Goal: Communication & Community: Answer question/provide support

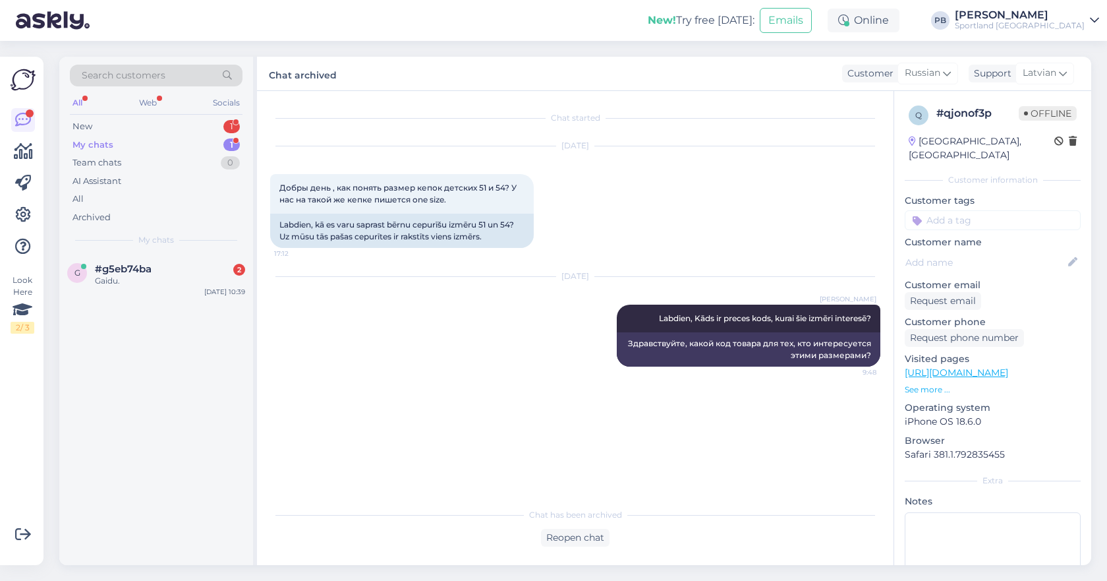
click at [137, 271] on span "#g5eb74ba" at bounding box center [123, 269] width 57 height 12
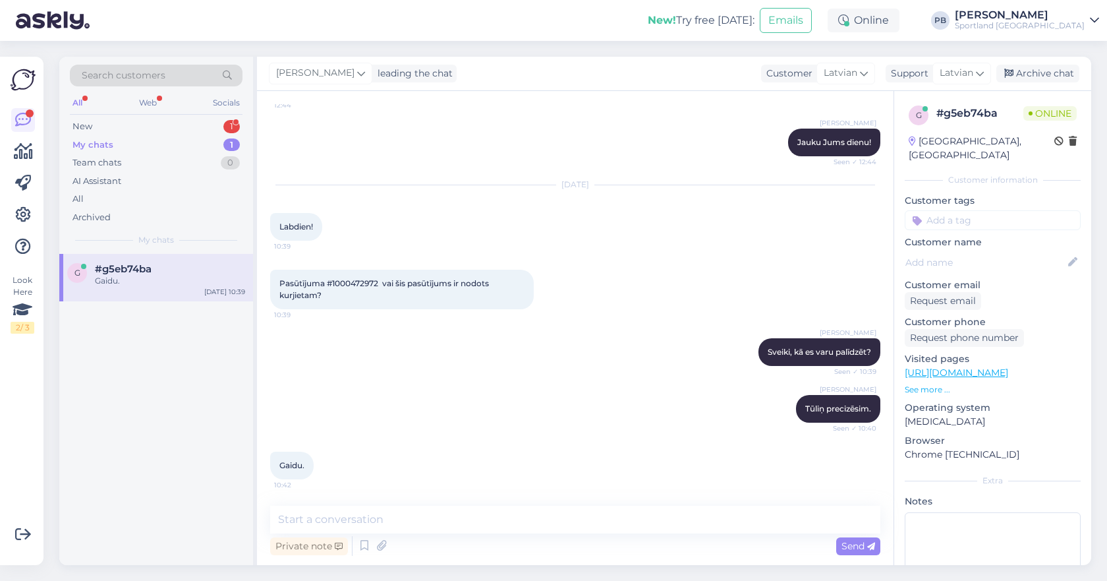
click at [359, 281] on span "Pasūtījuma #1000472972 vai šis pasūtījums ir nodots kurjietam?" at bounding box center [385, 289] width 212 height 22
copy span "1000472972"
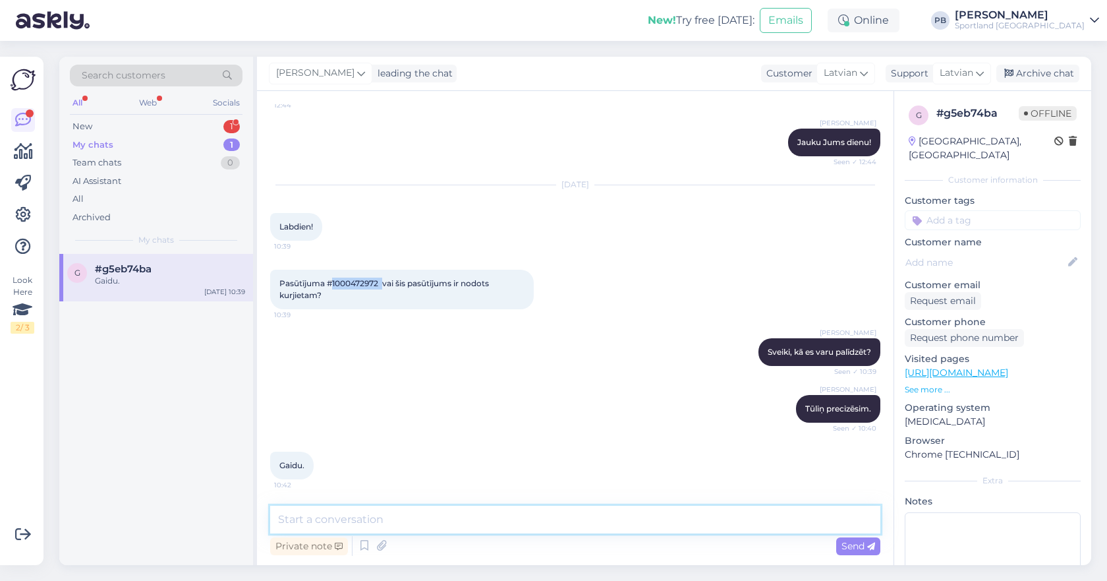
click at [329, 520] on textarea at bounding box center [575, 519] width 610 height 28
type textarea "Pasūtījums ir sapakots pa brīvdienām un šodien tiks nodots piegādes kompānijai"
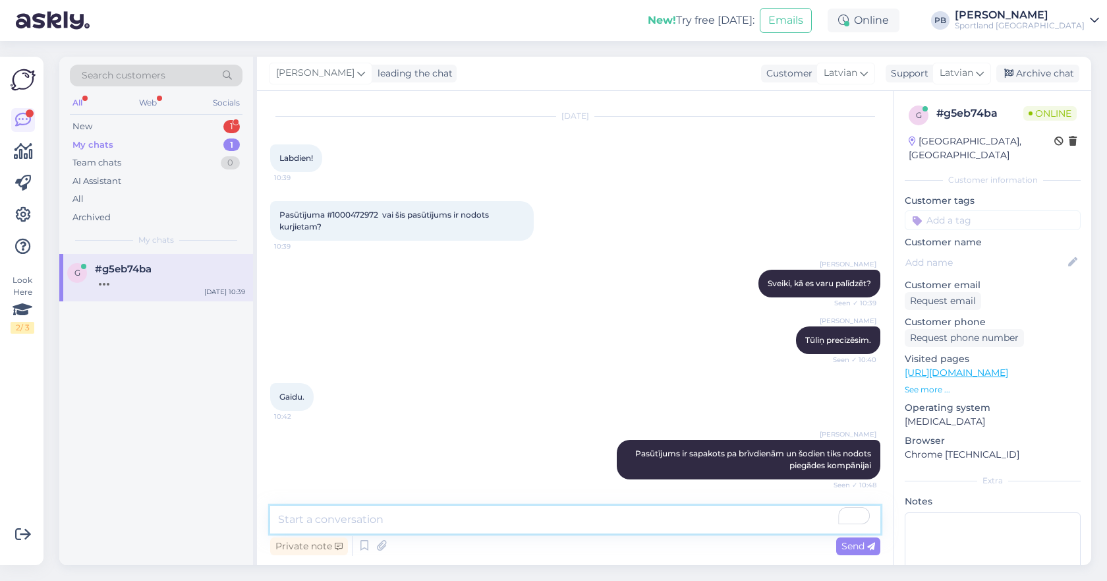
scroll to position [694, 0]
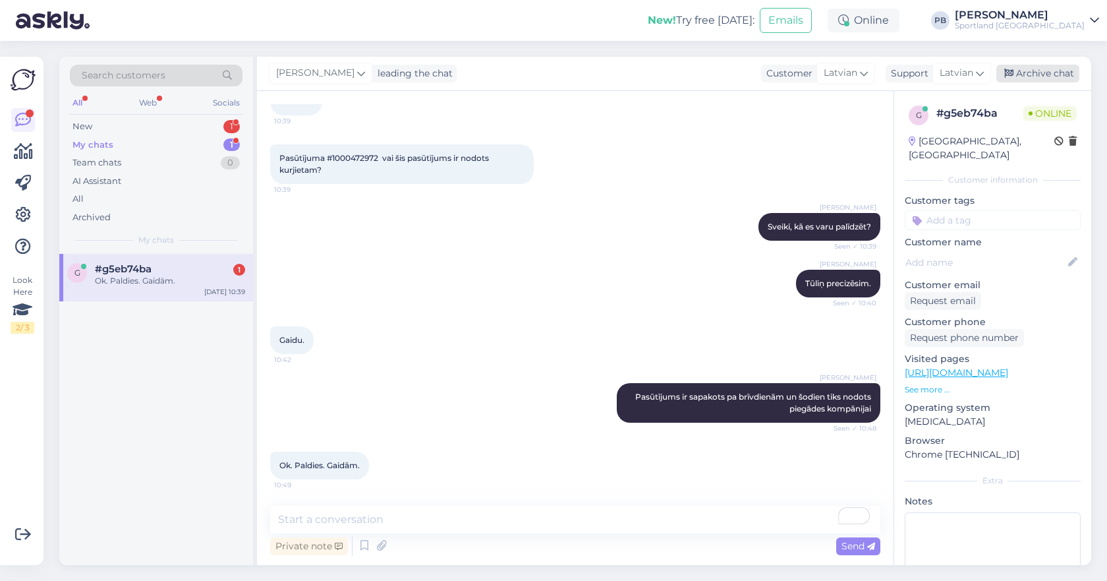
click at [1023, 74] on div "Archive chat" at bounding box center [1037, 74] width 83 height 18
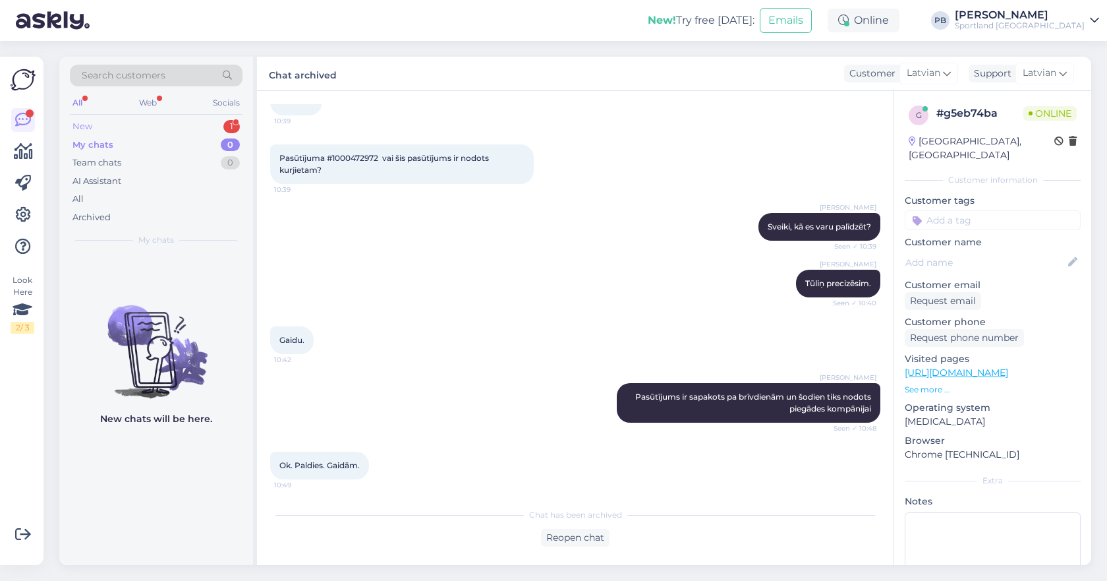
click at [94, 119] on div "New 1" at bounding box center [156, 126] width 173 height 18
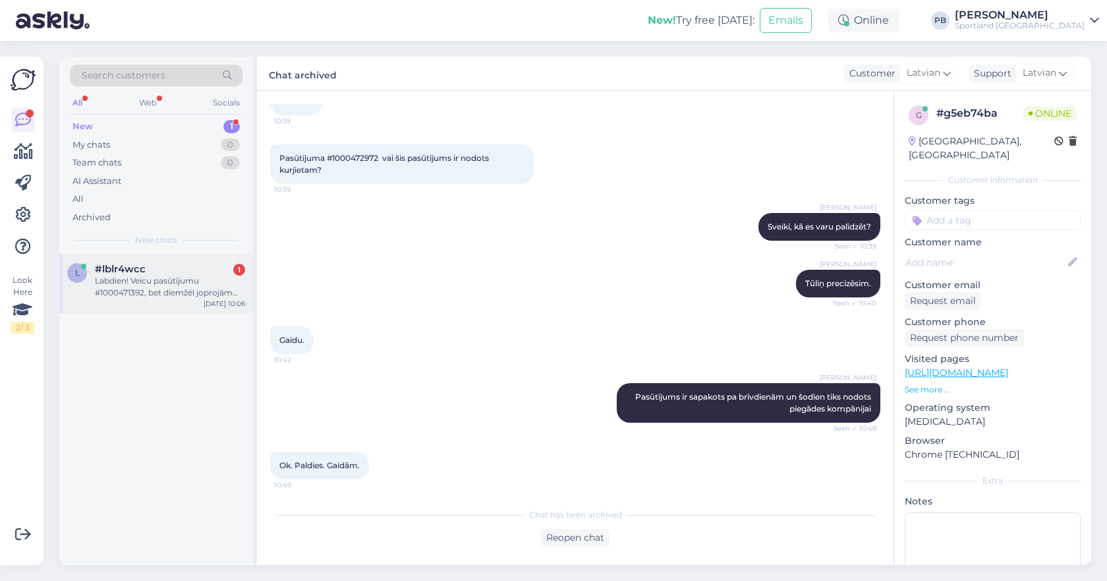
click at [164, 275] on div "Labdien! Veicu pasūtījumu #1000471392, bet diemžēl joprojām nav piegādāts un na…" at bounding box center [170, 287] width 150 height 24
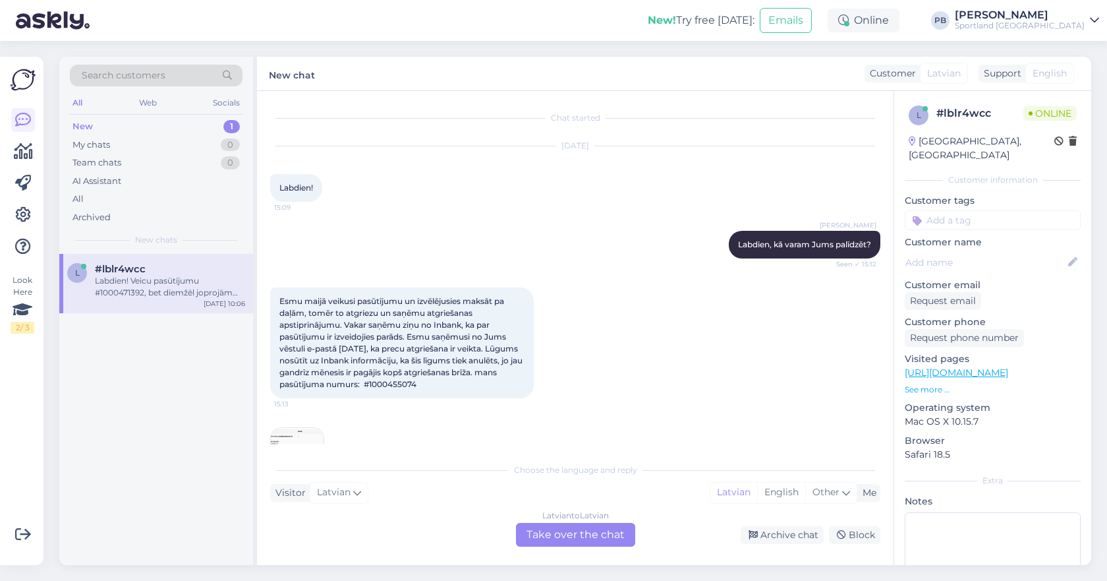
scroll to position [391, 0]
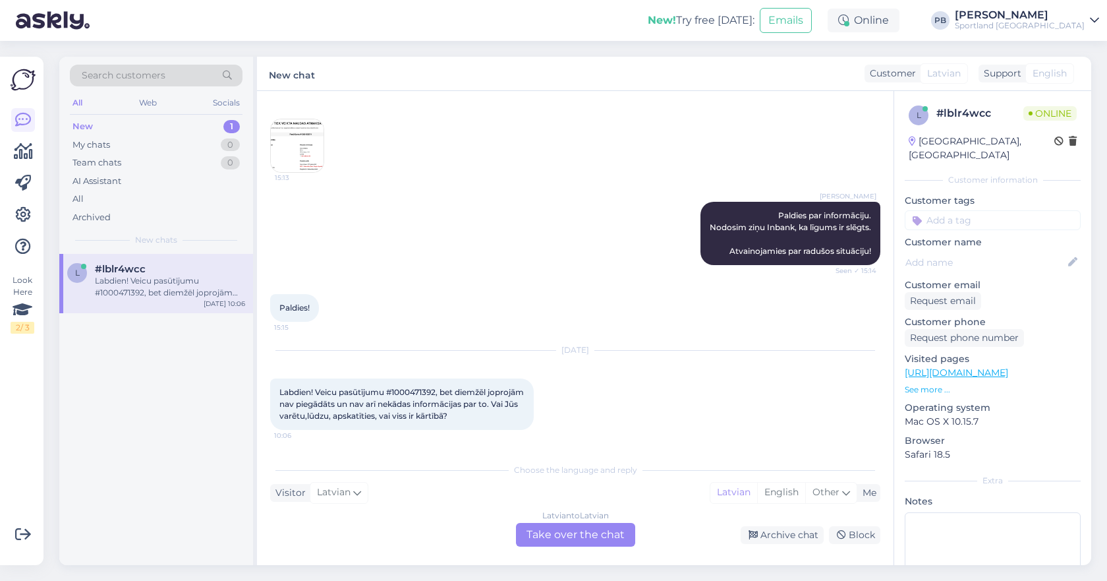
click at [578, 532] on div "Latvian to Latvian Take over the chat" at bounding box center [575, 535] width 119 height 24
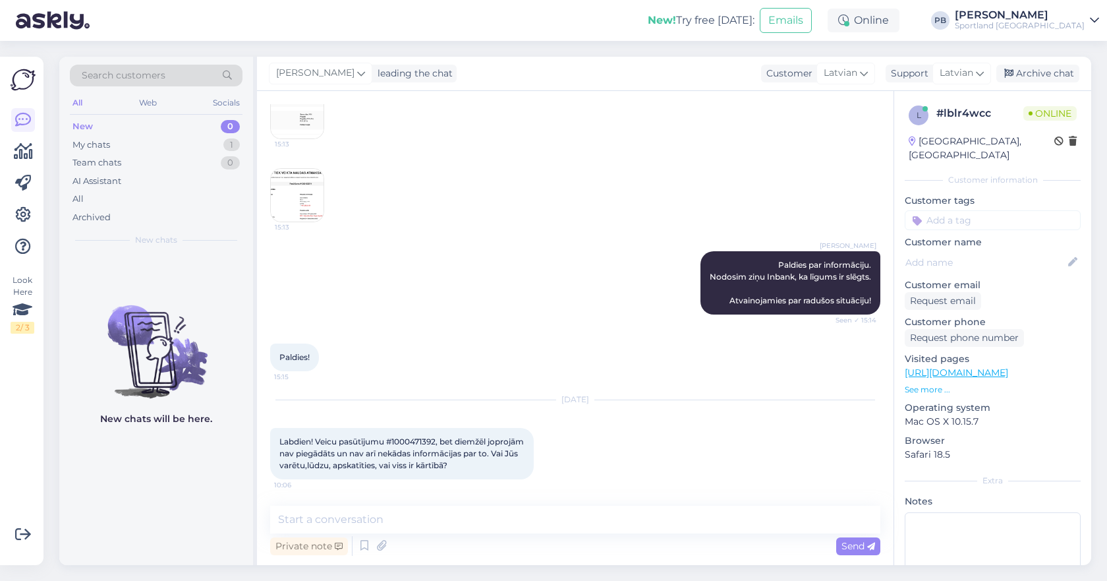
click at [422, 440] on span "Labdien! Veicu pasūtījumu #1000471392, bet diemžēl joprojām nav piegādāts un na…" at bounding box center [402, 453] width 246 height 34
copy span "1000471392"
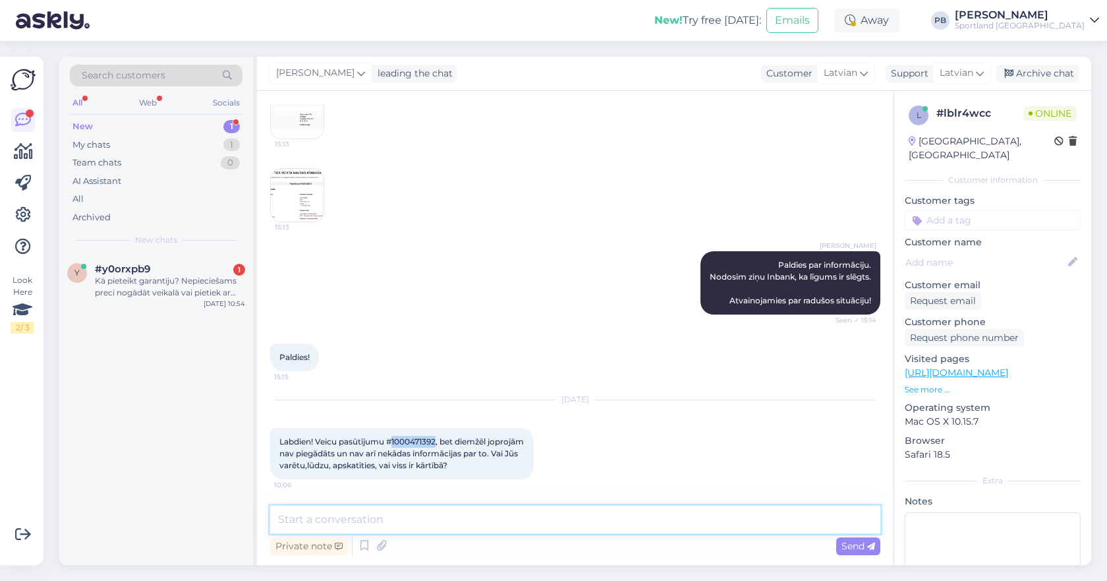
click at [358, 519] on textarea at bounding box center [575, 519] width 610 height 28
type textarea "Labdien, nodevām ziņu veikalam, lai paskatās, kādēļ prece nav izsūtīta ."
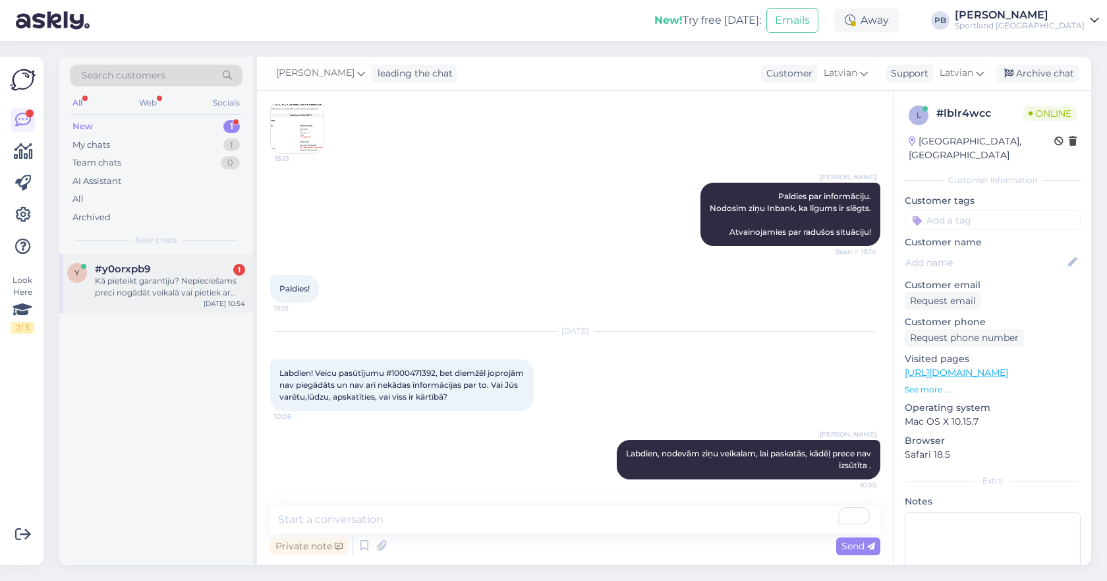
click at [178, 266] on div "#y0orxpb9 1" at bounding box center [170, 269] width 150 height 12
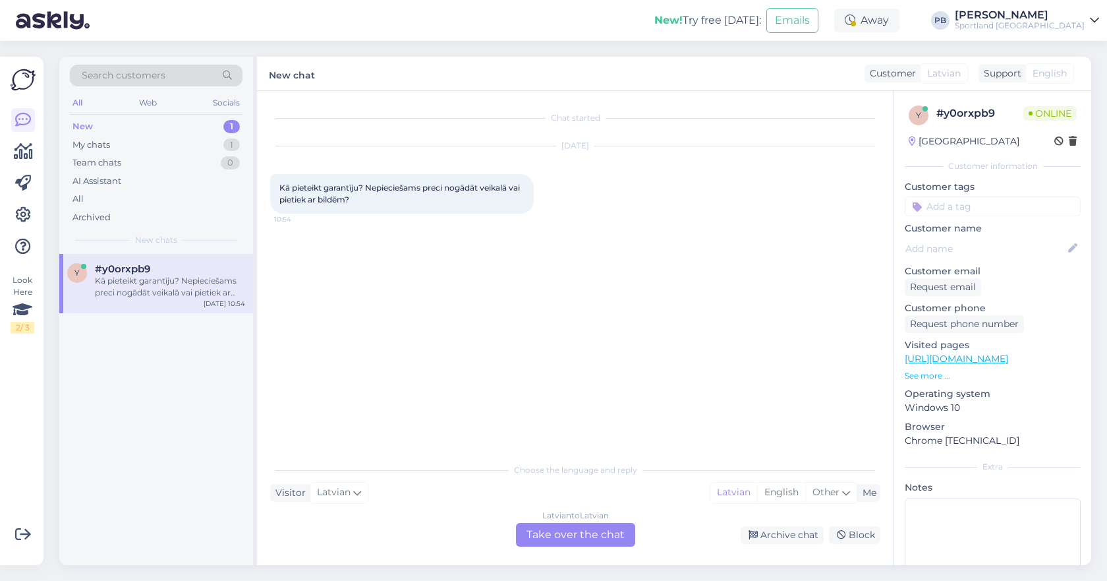
click at [591, 535] on div "Latvian to Latvian Take over the chat" at bounding box center [575, 535] width 119 height 24
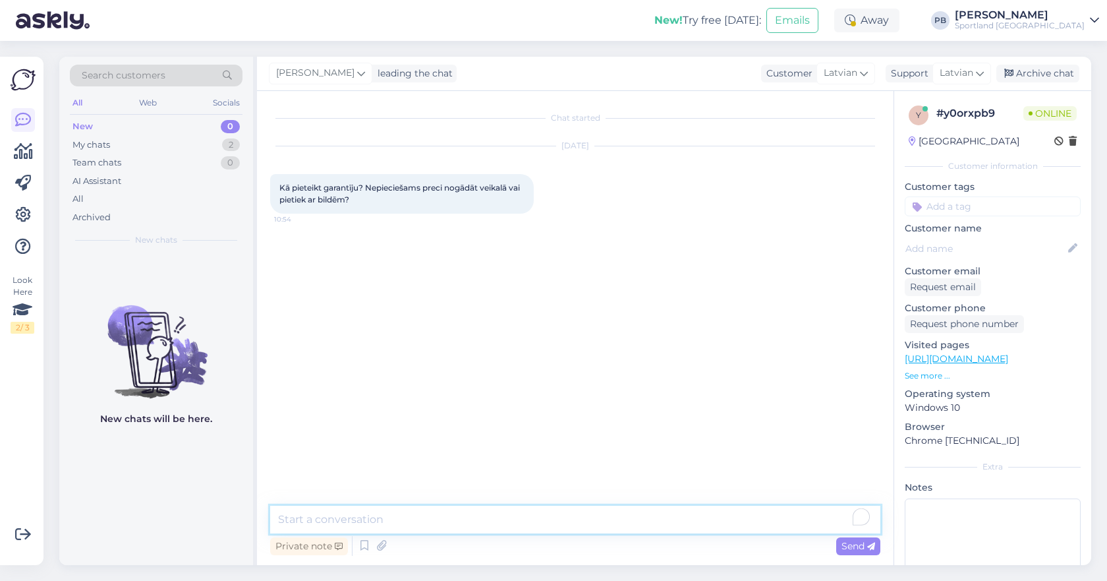
click at [401, 509] on textarea "To enrich screen reader interactions, please activate Accessibility in Grammarl…" at bounding box center [575, 519] width 610 height 28
type textarea "labdien, kur prece tika iegādāta?"
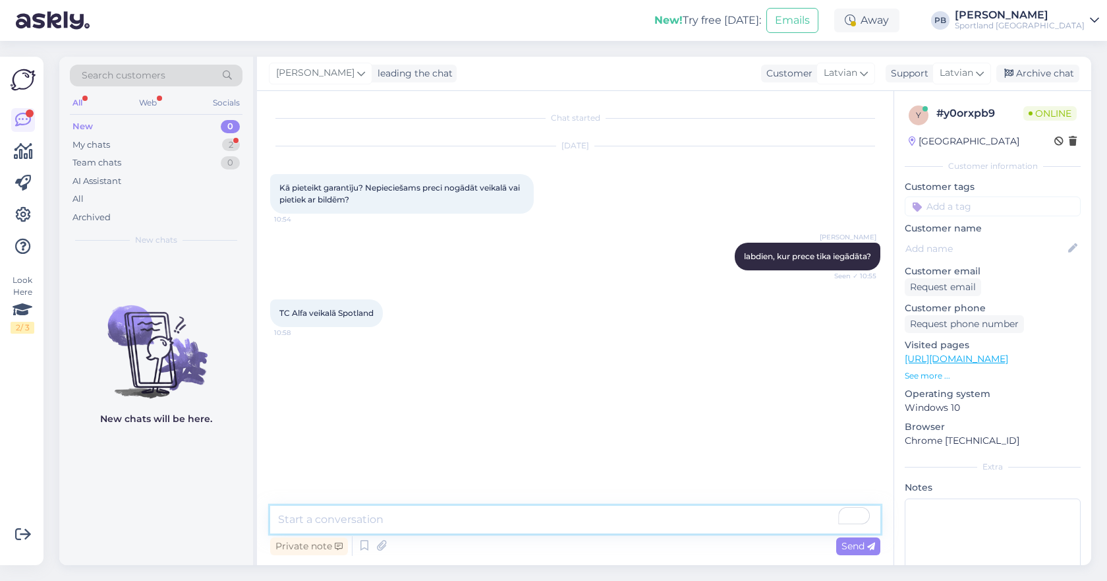
click at [326, 517] on textarea "To enrich screen reader interactions, please activate Accessibility in Grammarl…" at bounding box center [575, 519] width 610 height 28
type textarea "tad Jums ar pirkuma čeku un preci ir jāvēršas veikalā uz vietas."
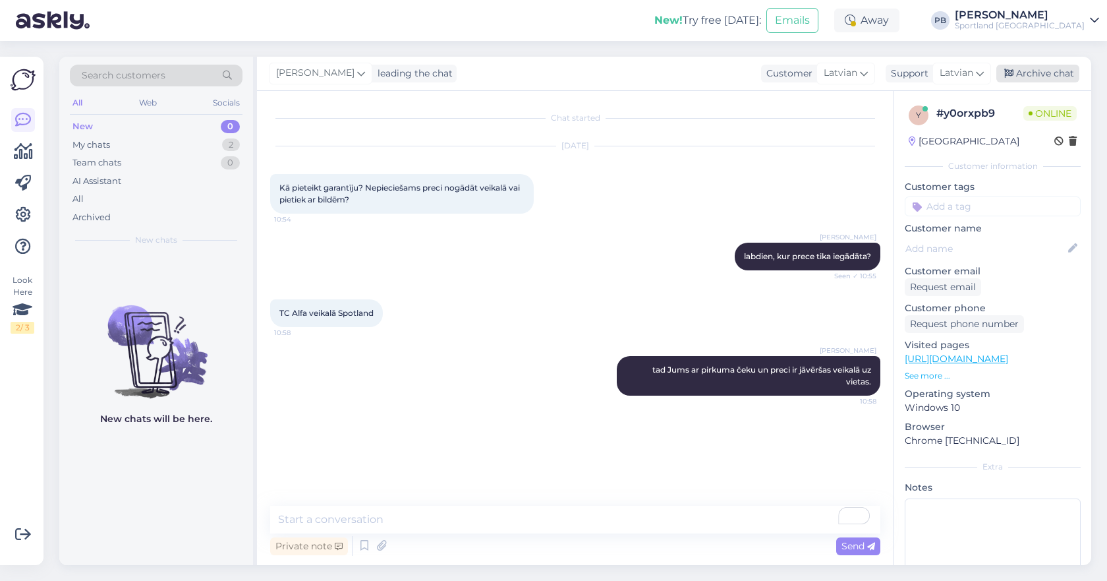
click at [1041, 78] on div "Archive chat" at bounding box center [1037, 74] width 83 height 18
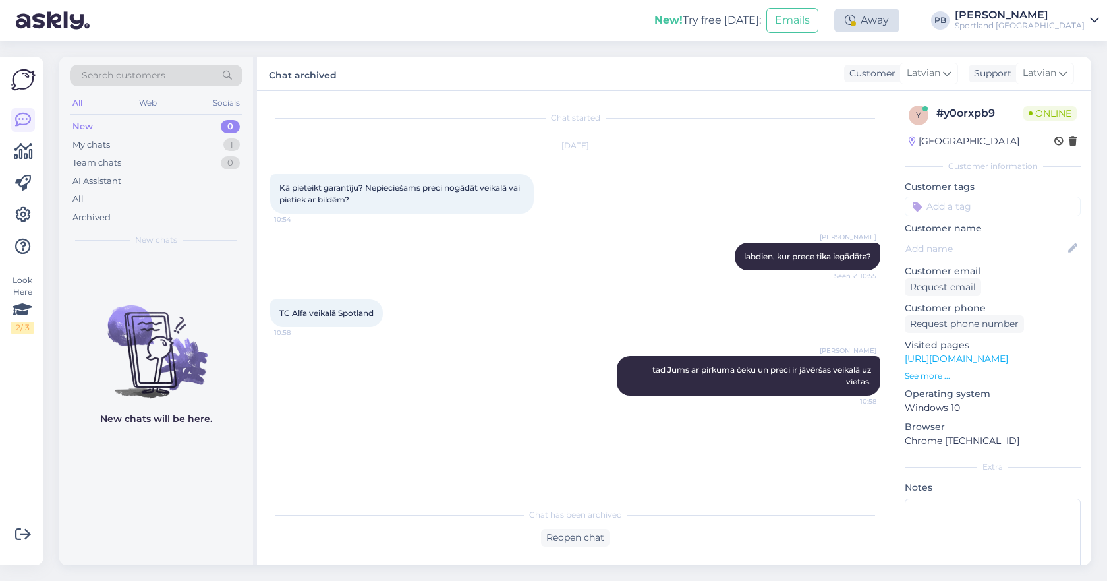
click at [899, 22] on div "Away" at bounding box center [866, 21] width 65 height 24
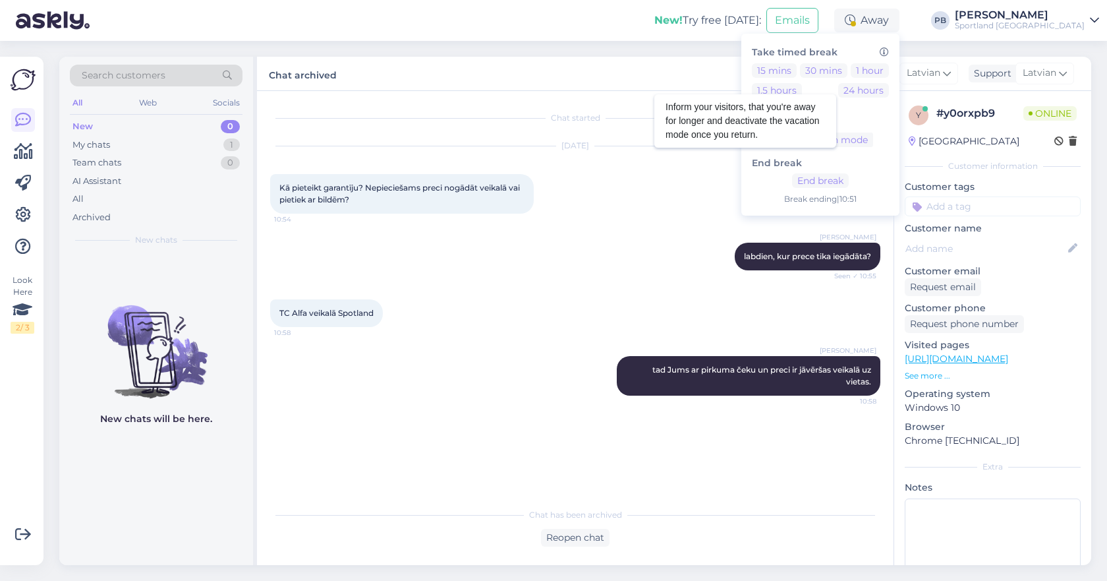
click at [809, 122] on icon at bounding box center [803, 121] width 9 height 9
click at [366, 296] on div "TC Alfa veikalā Spotland 10:58" at bounding box center [575, 313] width 610 height 57
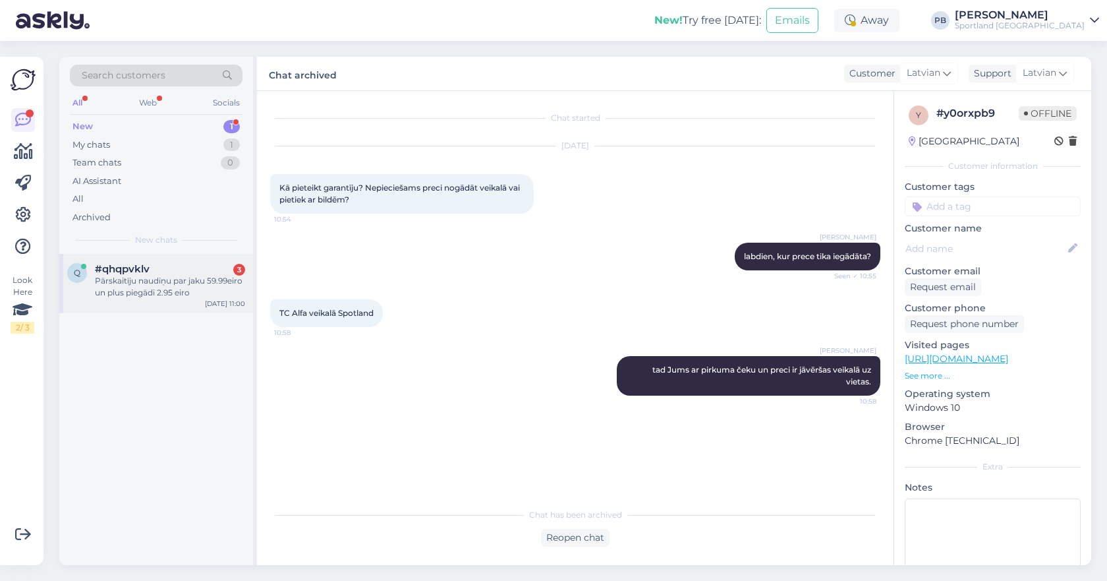
click at [186, 278] on div "Pārskaitīju naudiņu par jaku 59.99eiro un plus piegādi 2.95 eiro" at bounding box center [170, 287] width 150 height 24
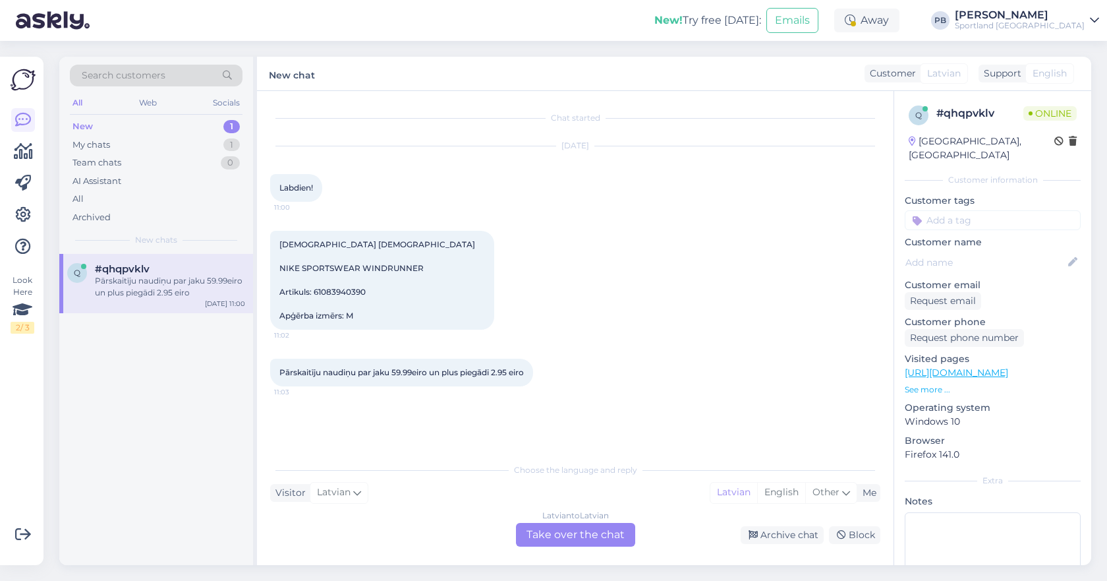
click at [566, 540] on div "Latvian to Latvian Take over the chat" at bounding box center [575, 535] width 119 height 24
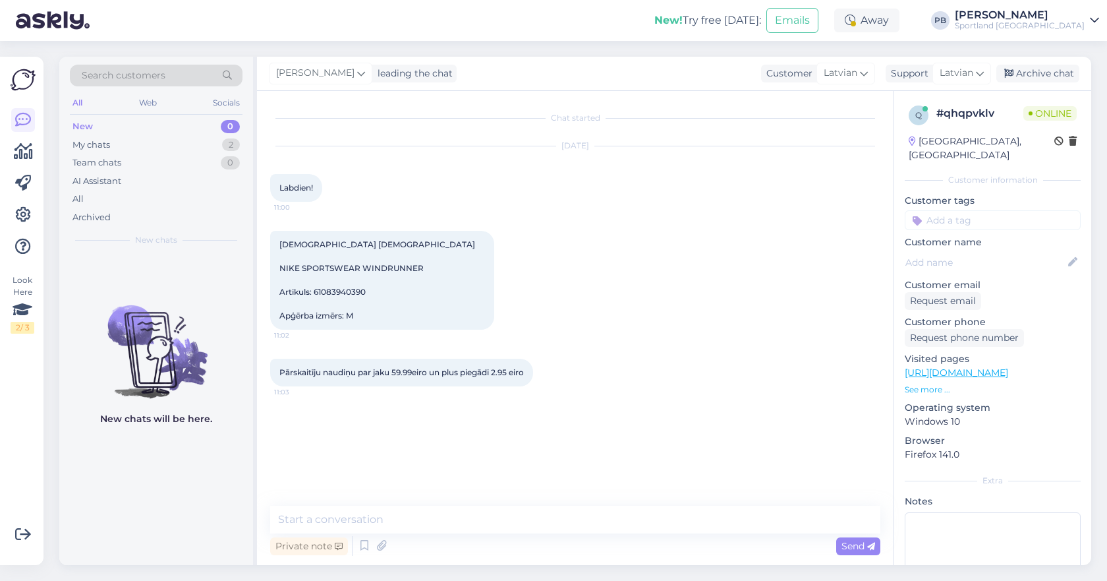
click at [566, 540] on div "Private note Send" at bounding box center [575, 545] width 610 height 25
click at [483, 517] on textarea at bounding box center [575, 519] width 610 height 28
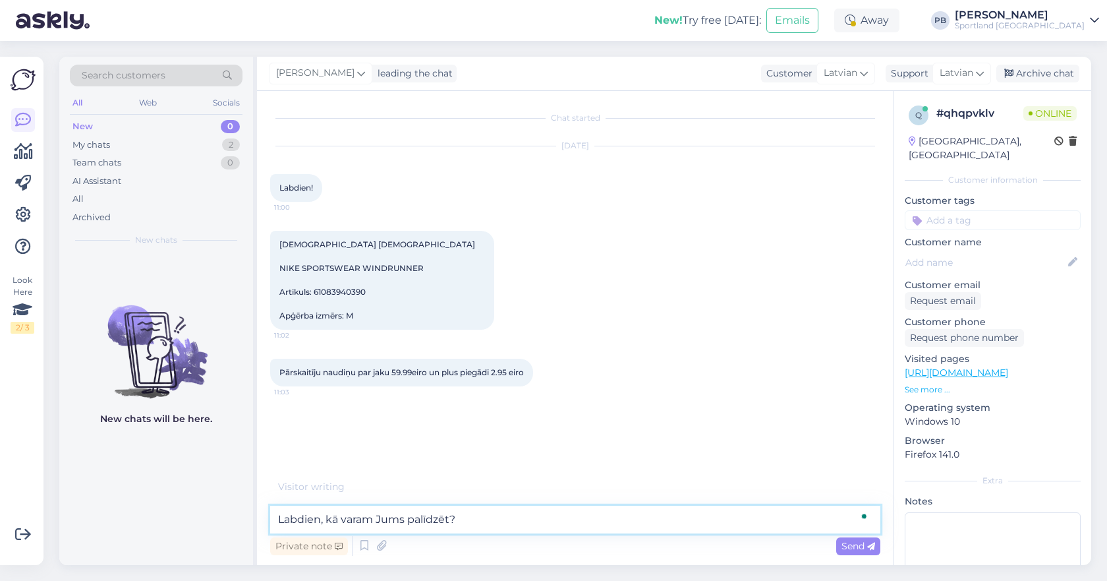
type textarea "Labdien, kā varam Jums palīdzēt?"
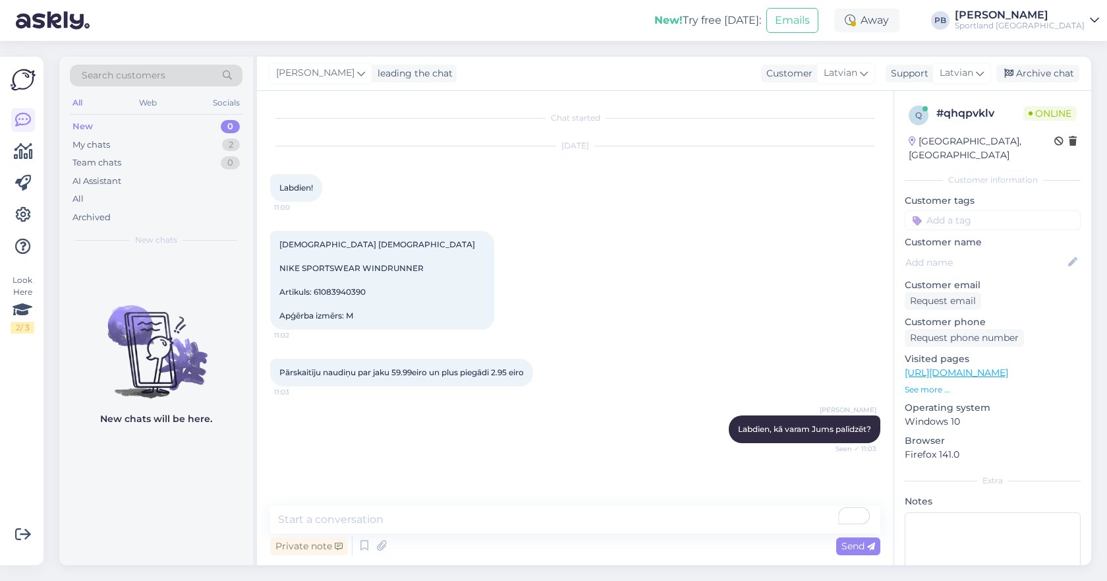
scroll to position [56, 0]
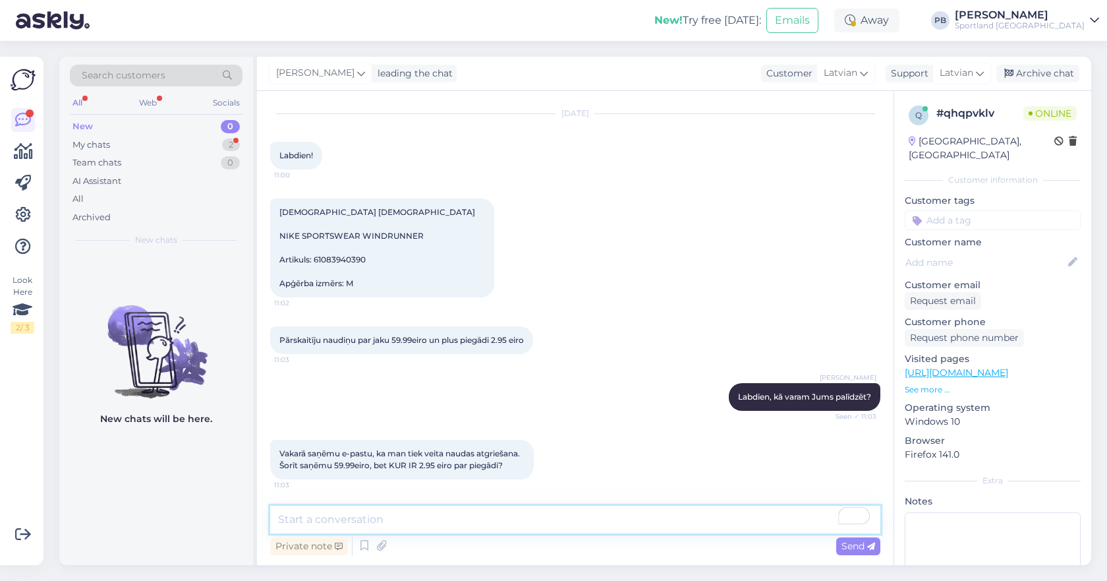
click at [383, 517] on textarea "To enrich screen reader interactions, please activate Accessibility in Grammarl…" at bounding box center [575, 519] width 610 height 28
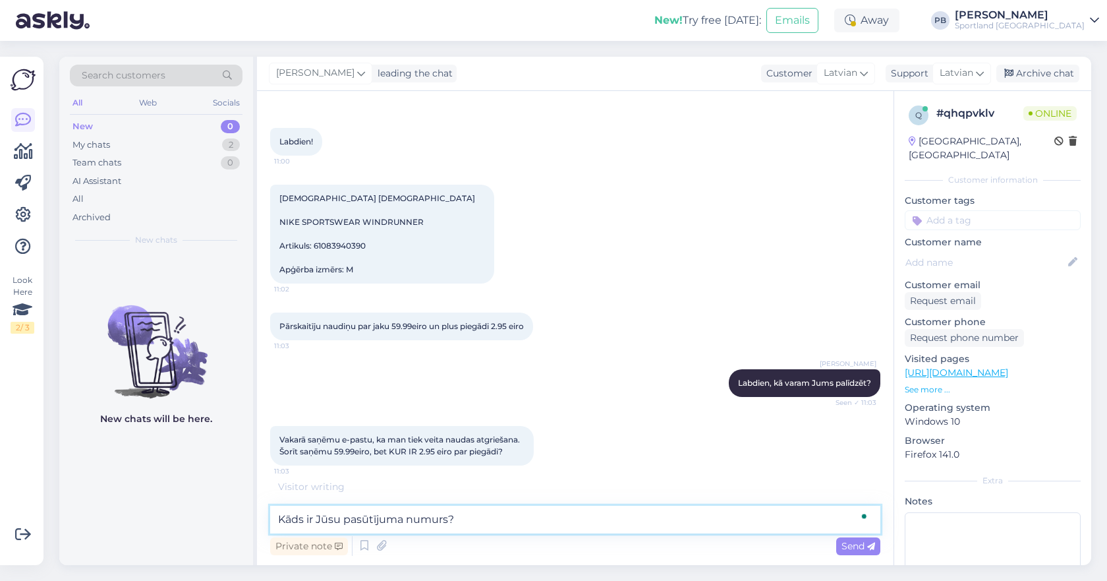
type textarea "Kāds ir Jūsu pasūtījuma numurs?"
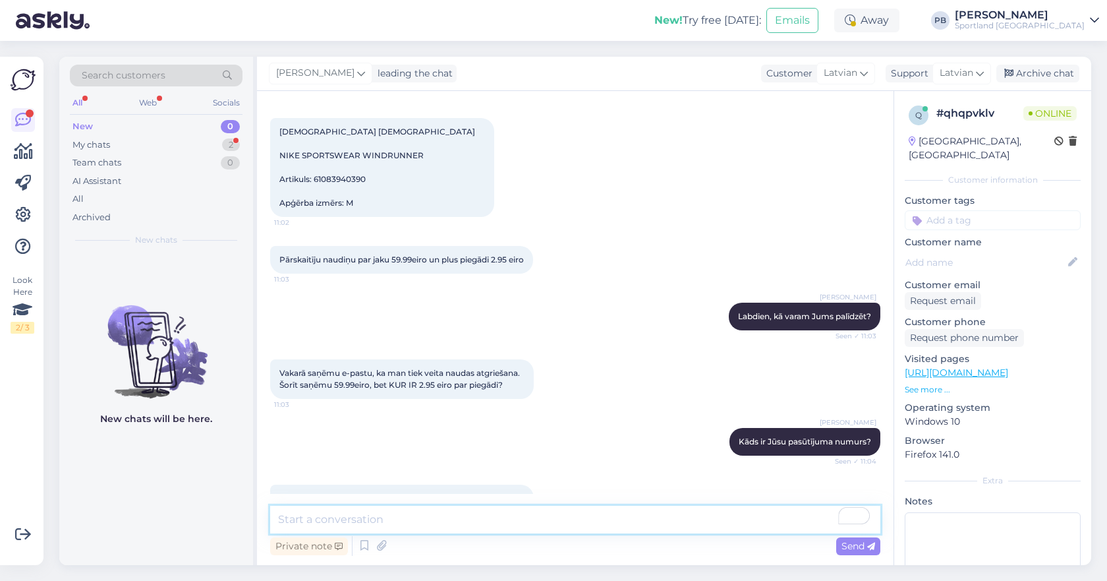
scroll to position [238, 0]
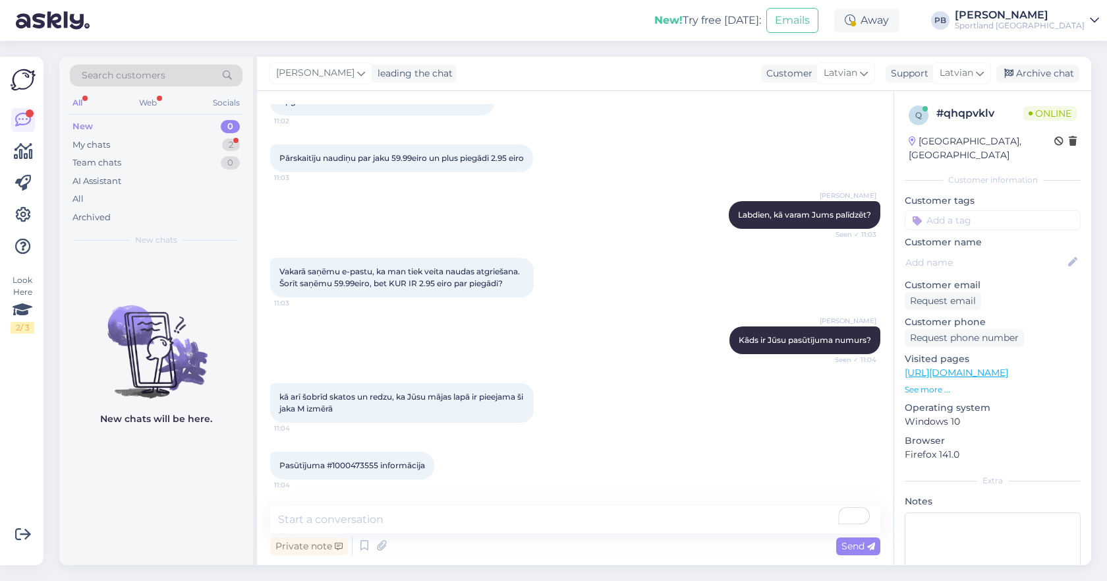
click at [360, 461] on span "Pasūtījuma #1000473555 informācija" at bounding box center [352, 465] width 146 height 10
copy span "1000473555"
click at [353, 462] on span "Pasūtījuma #1000473555 informācija" at bounding box center [352, 465] width 146 height 10
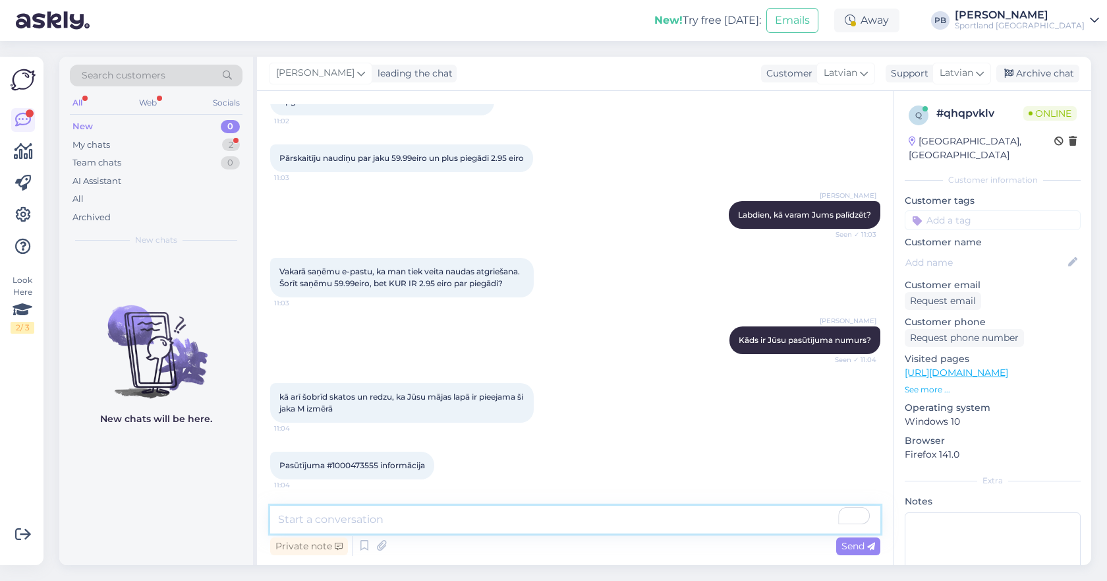
click at [369, 519] on textarea "To enrich screen reader interactions, please activate Accessibility in Grammarl…" at bounding box center [575, 519] width 610 height 28
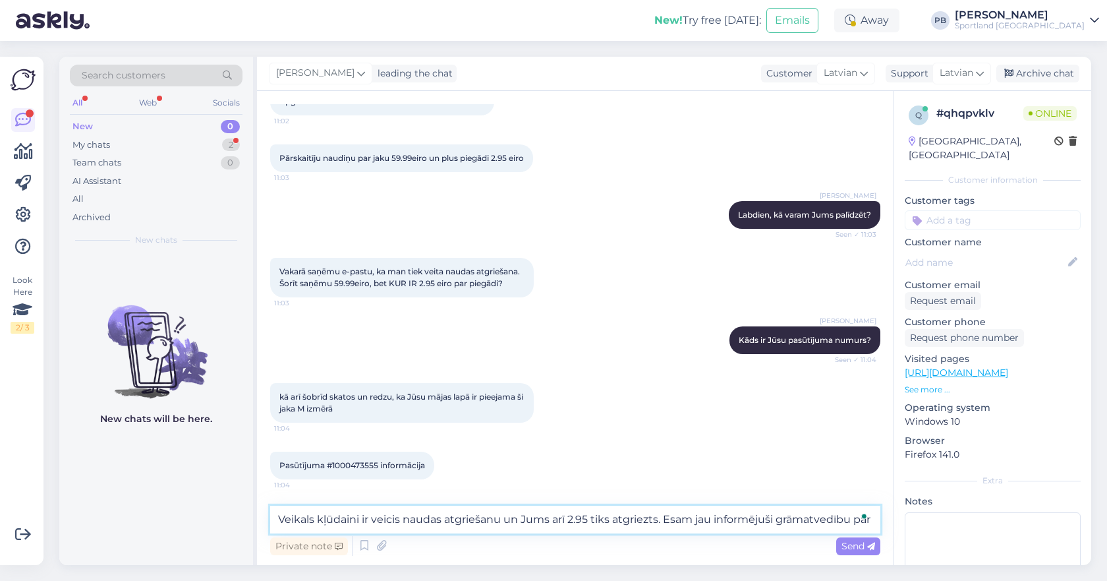
scroll to position [252, 0]
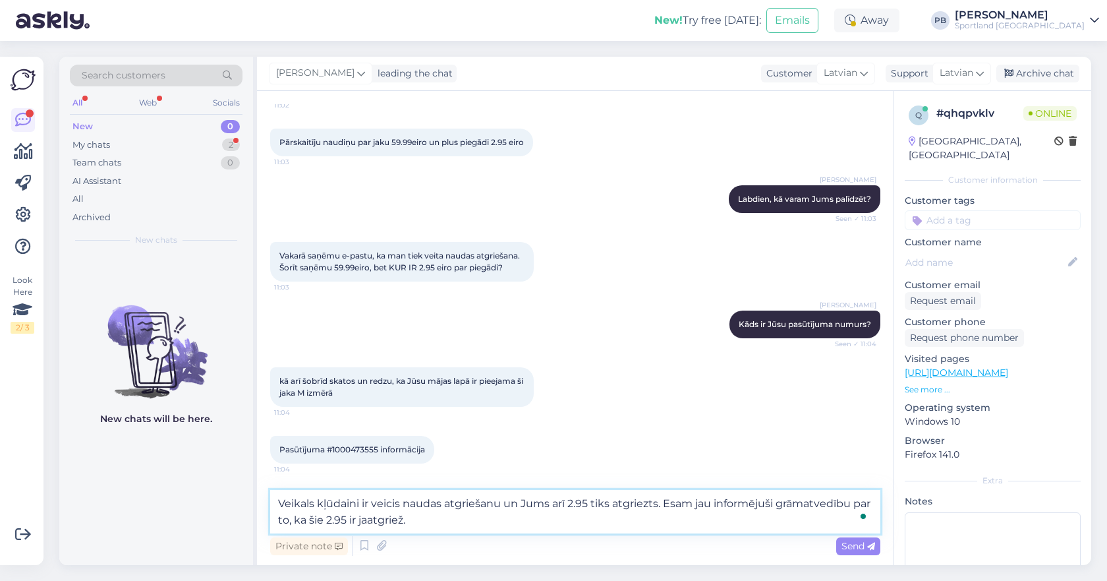
type textarea "Veikals kļūdaini ir veicis naudas atgriešanu un Jums arī 2.95 tiks atgriezts. E…"
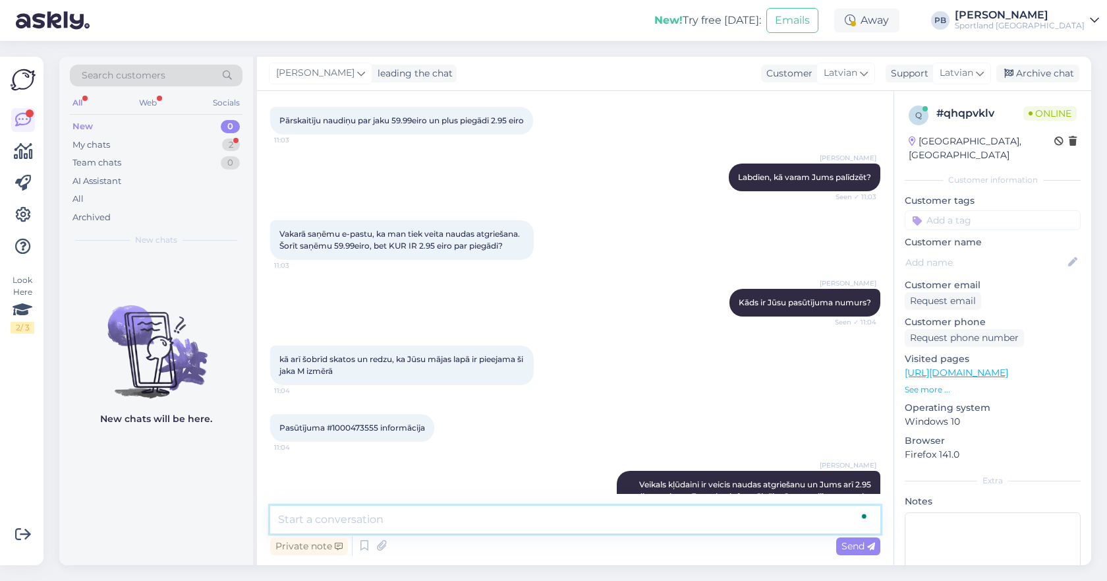
scroll to position [318, 0]
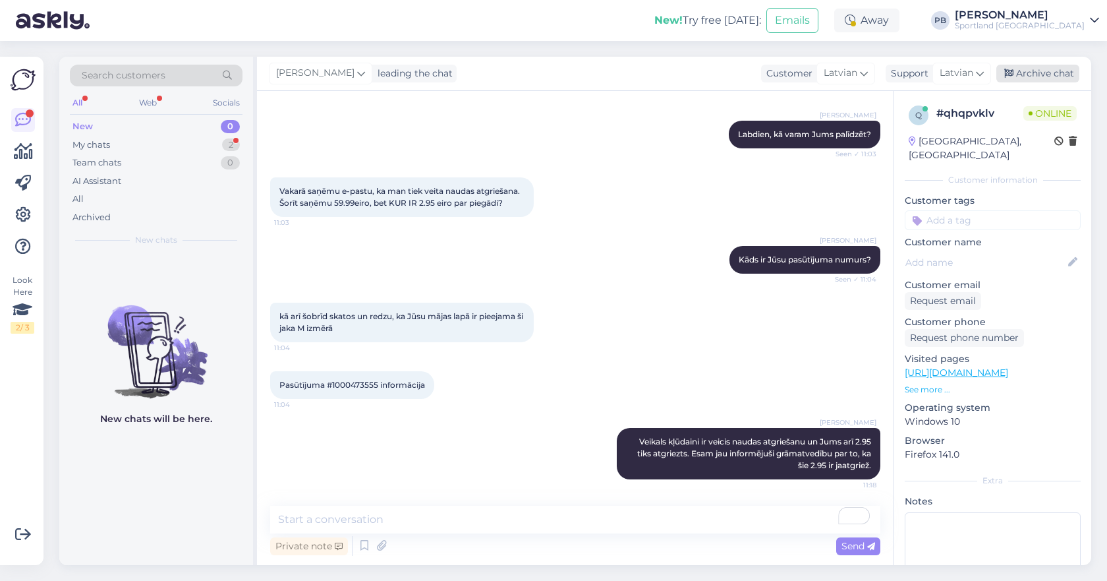
click at [1031, 70] on div "Archive chat" at bounding box center [1037, 74] width 83 height 18
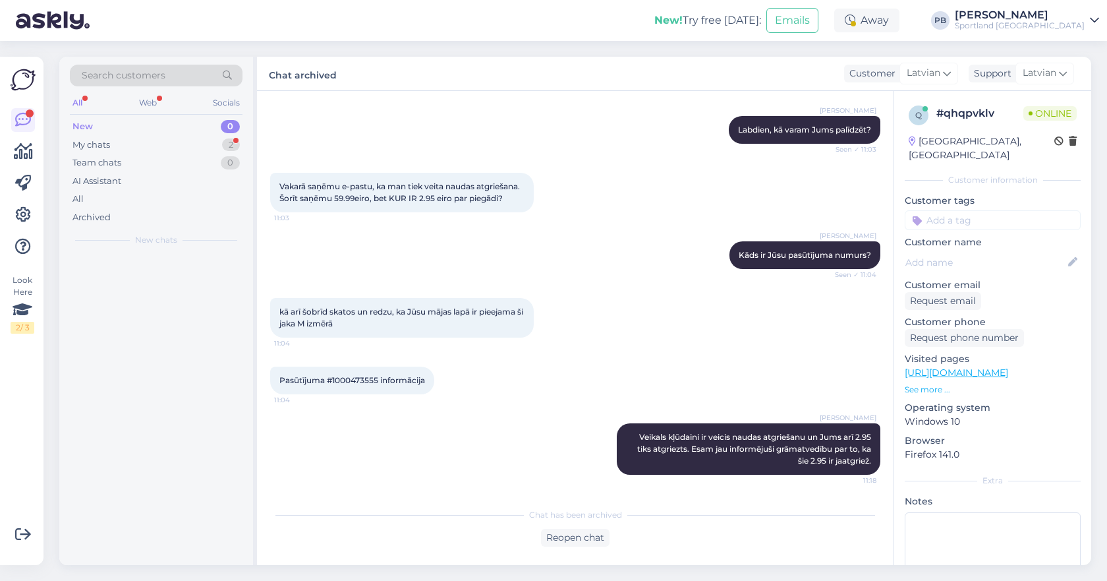
scroll to position [323, 0]
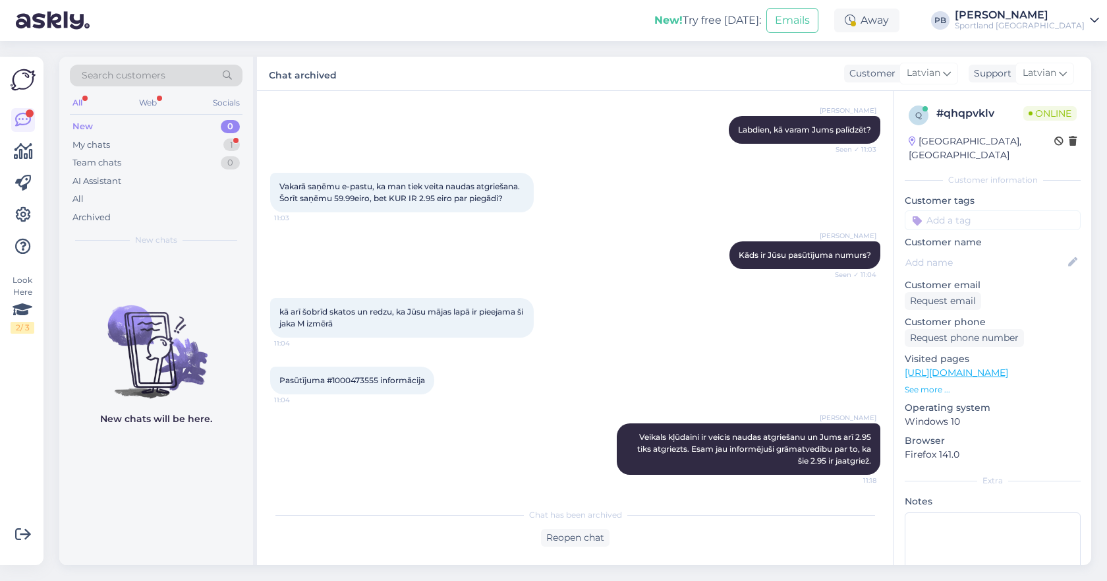
click at [150, 133] on div "New 0" at bounding box center [156, 126] width 173 height 18
click at [149, 144] on div "My chats 1" at bounding box center [156, 145] width 173 height 18
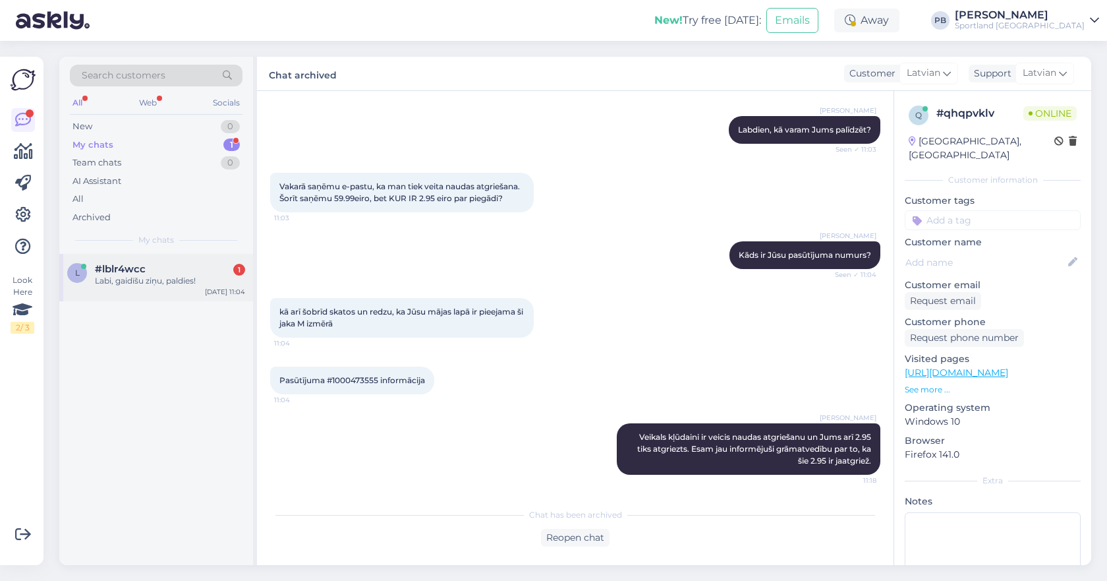
click at [146, 269] on div "#lblr4wcc 1" at bounding box center [170, 269] width 150 height 12
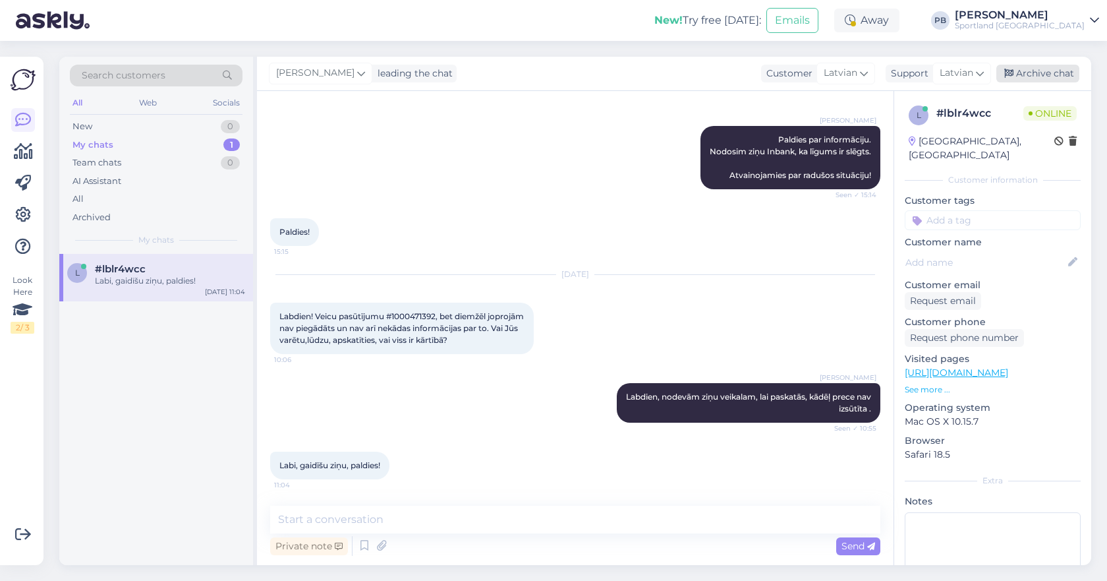
click at [1022, 65] on div "Archive chat" at bounding box center [1037, 74] width 83 height 18
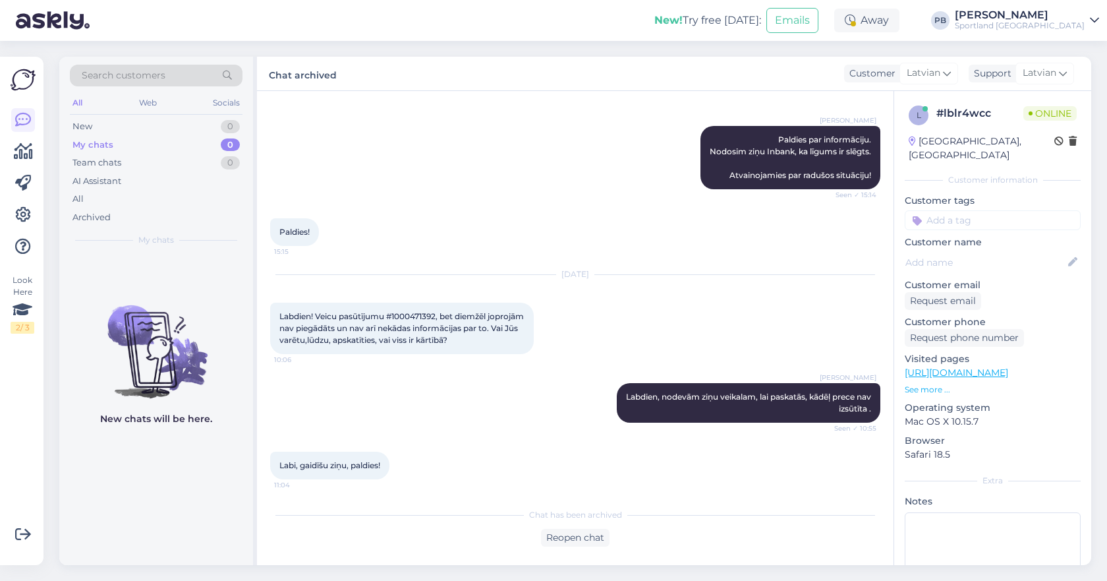
click at [612, 338] on div "[DATE] Labdien! Veicu pasūtījumu #1000471392, bet diemžēl joprojām nav piegādāt…" at bounding box center [575, 314] width 610 height 108
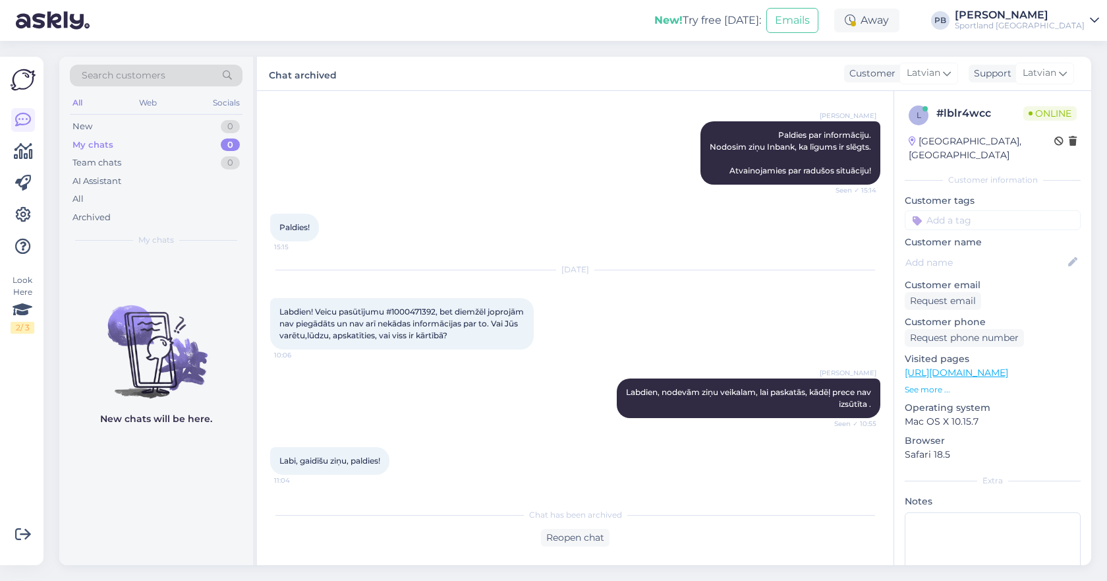
click at [511, 90] on div "Chat archived Customer Latvian latv Latvian Support Latvian" at bounding box center [674, 74] width 834 height 34
click at [193, 120] on div "New 1" at bounding box center [156, 126] width 173 height 18
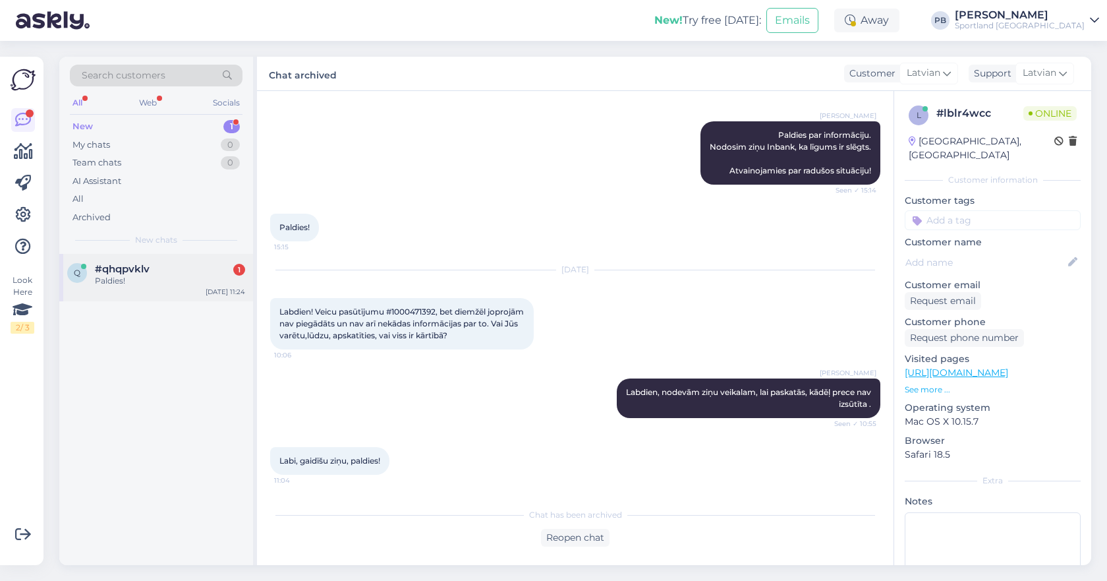
click at [185, 270] on div "#qhqpvklv 1" at bounding box center [170, 269] width 150 height 12
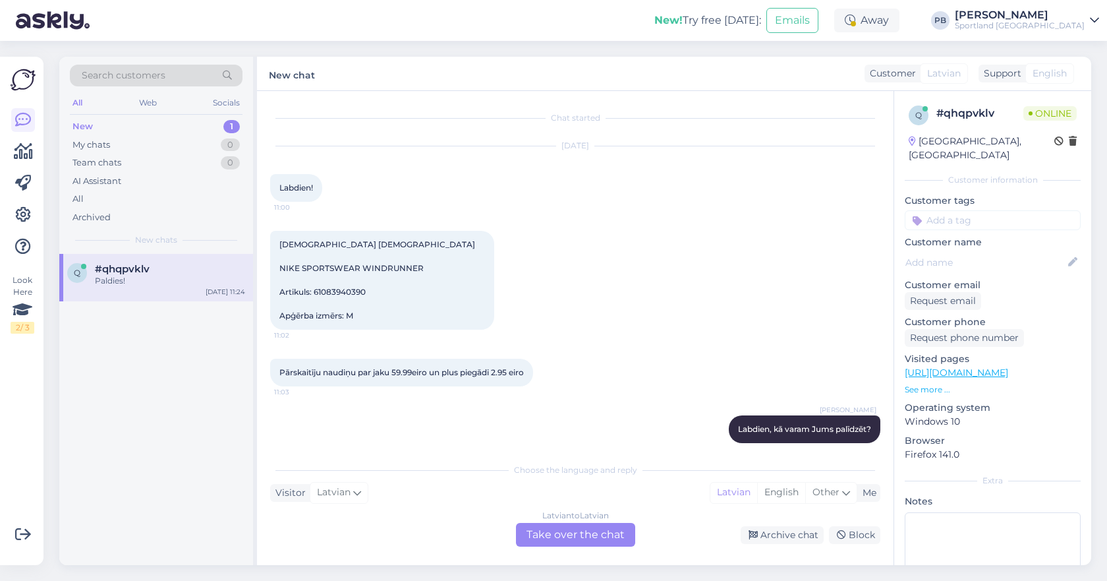
scroll to position [424, 0]
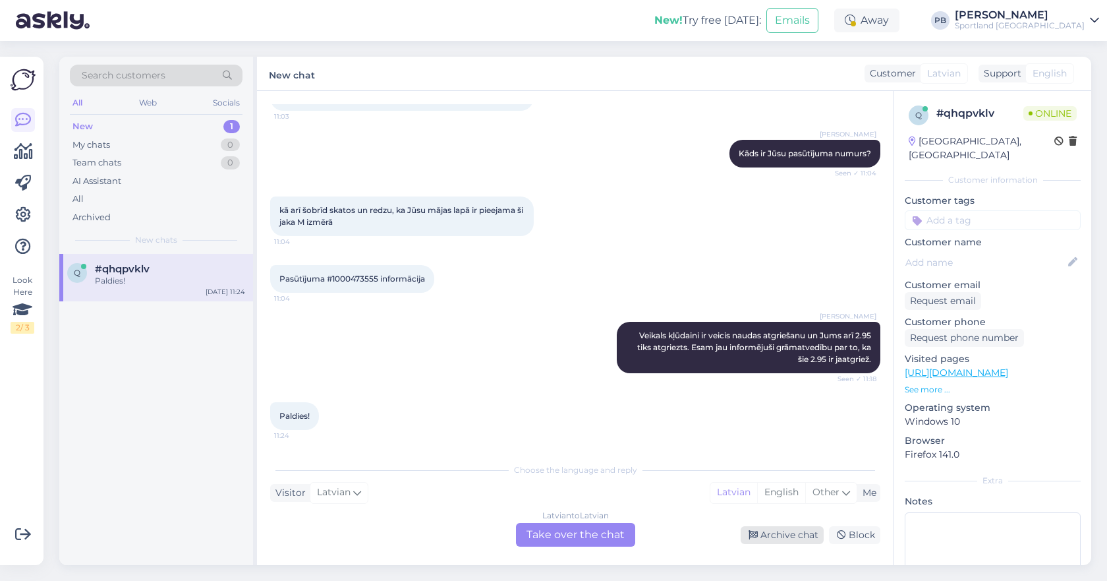
click at [797, 536] on div "Archive chat" at bounding box center [782, 535] width 83 height 18
